Goal: Task Accomplishment & Management: Manage account settings

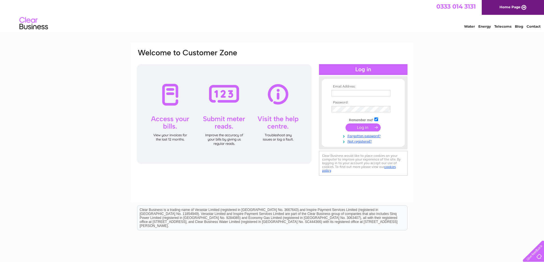
type input "[EMAIL_ADDRESS][DOMAIN_NAME]"
click at [368, 127] on input "submit" at bounding box center [362, 128] width 35 height 8
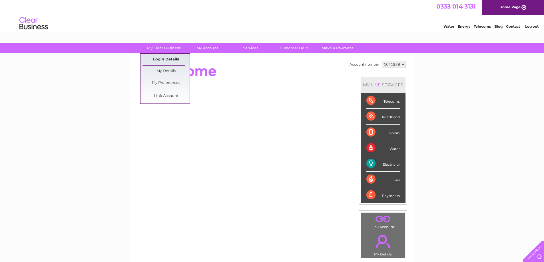
click at [168, 60] on link "Login Details" at bounding box center [165, 59] width 47 height 11
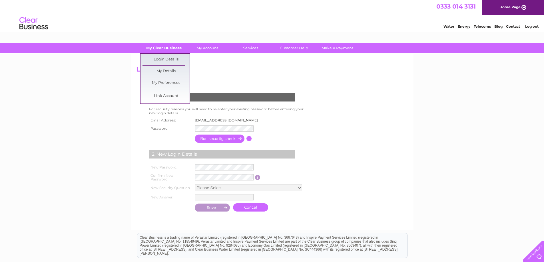
click at [168, 47] on link "My Clear Business" at bounding box center [163, 48] width 47 height 11
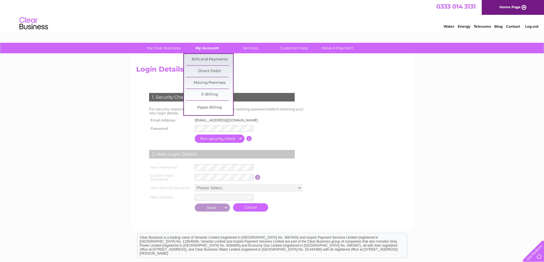
click at [208, 48] on link "My Account" at bounding box center [207, 48] width 47 height 11
click at [210, 59] on link "Bills and Payments" at bounding box center [209, 59] width 47 height 11
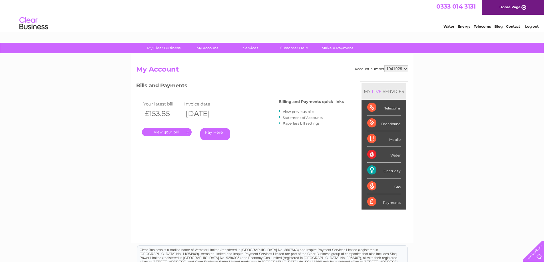
click at [405, 69] on select "1041929 2025301" at bounding box center [396, 68] width 24 height 7
select select "2025301"
click at [384, 65] on select "1041929 2025301" at bounding box center [396, 68] width 24 height 7
click at [176, 131] on link "." at bounding box center [167, 132] width 50 height 8
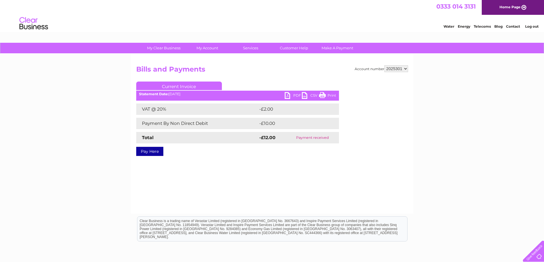
click at [404, 68] on select "1041929 2025301" at bounding box center [396, 68] width 24 height 7
select select "1041929"
click at [384, 65] on select "1041929 2025301" at bounding box center [396, 68] width 24 height 7
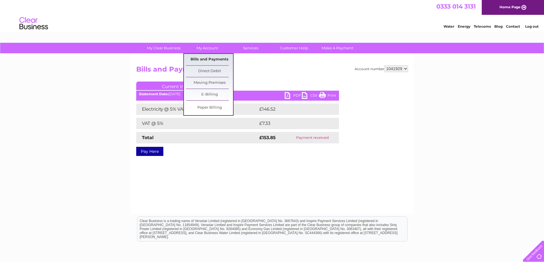
click at [206, 63] on link "Bills and Payments" at bounding box center [209, 59] width 47 height 11
